Goal: Find specific page/section: Find specific page/section

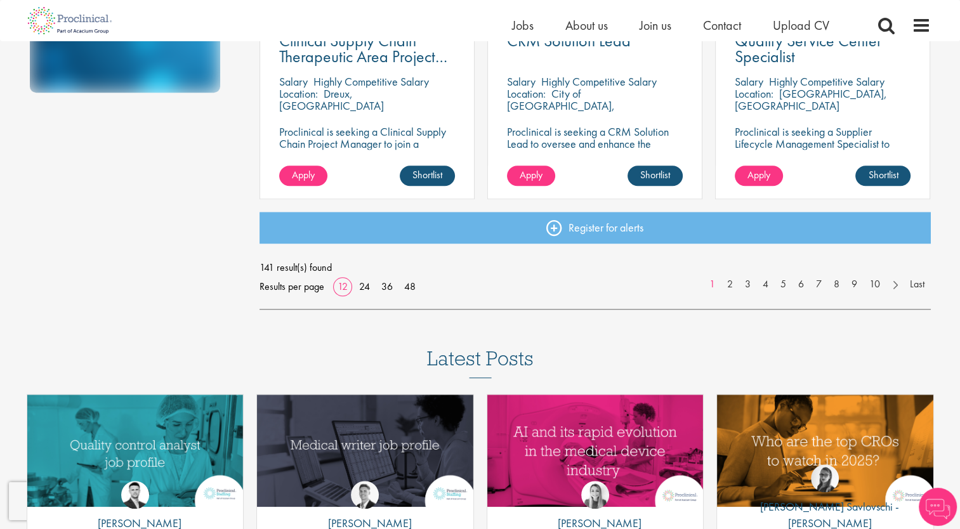
scroll to position [1016, 0]
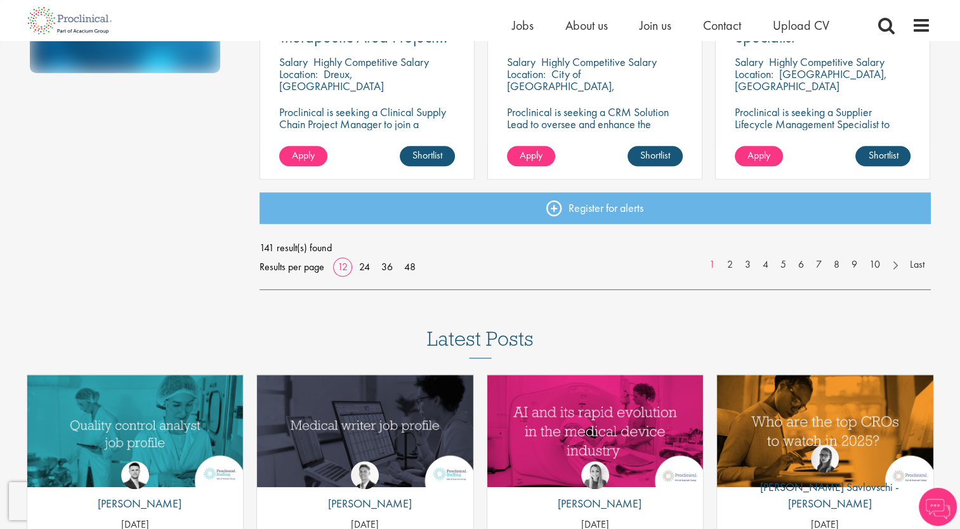
click at [396, 260] on div "141 result(s) found Results per page 12 24 36 48 1 2 3 4 5 6 7 8 9 10 Last" at bounding box center [596, 258] width 672 height 38
drag, startPoint x: 398, startPoint y: 262, endPoint x: 416, endPoint y: 270, distance: 19.6
click at [416, 270] on link "48" at bounding box center [410, 266] width 20 height 13
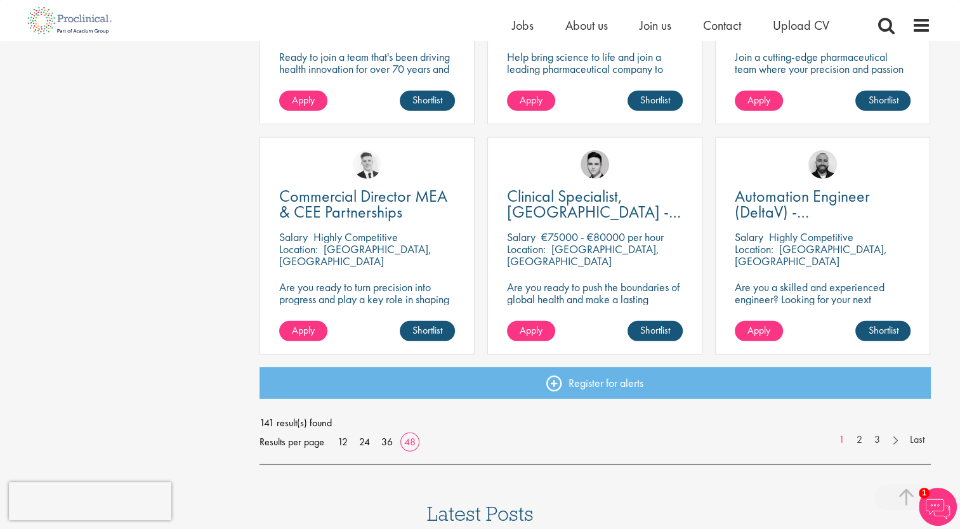
scroll to position [3682, 0]
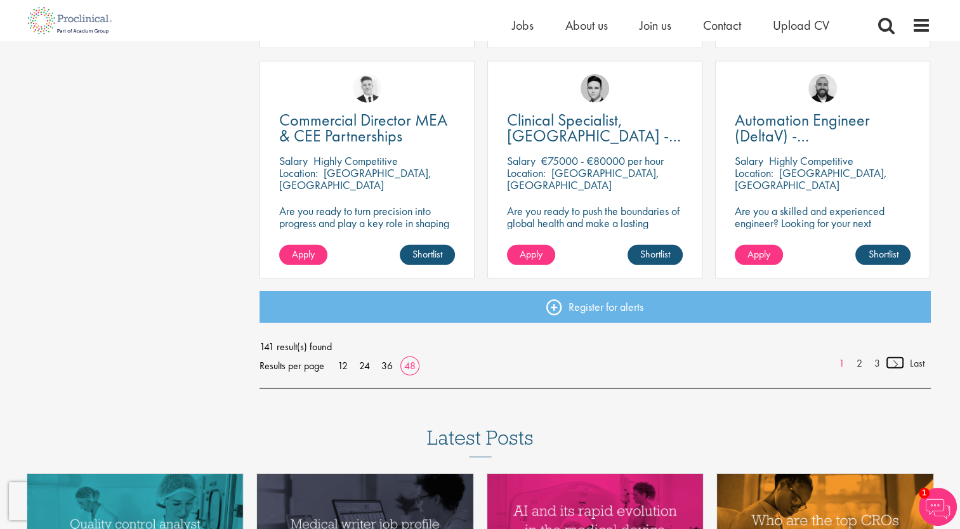
click at [894, 364] on link at bounding box center [895, 363] width 18 height 13
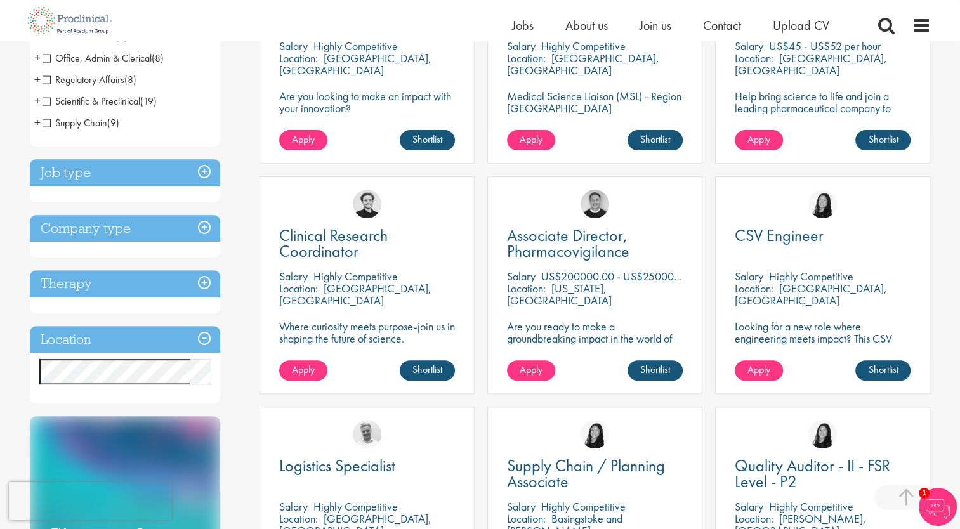
scroll to position [381, 0]
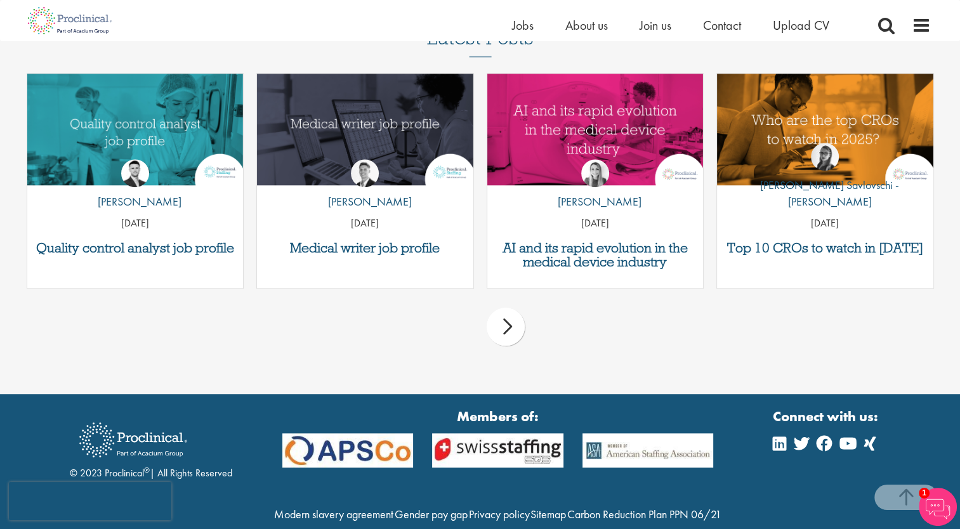
scroll to position [1091, 0]
